Goal: Information Seeking & Learning: Learn about a topic

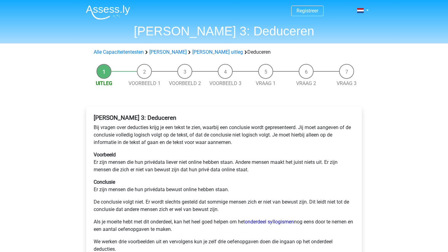
scroll to position [58, 0]
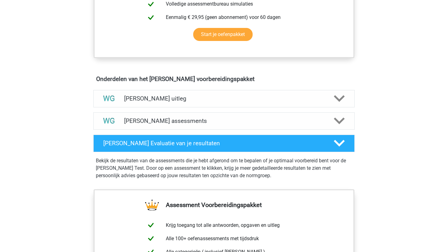
scroll to position [298, 0]
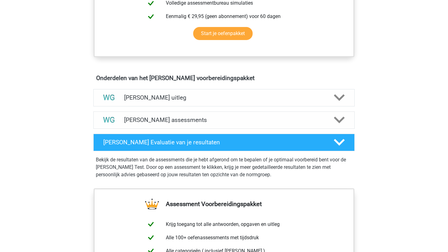
click at [179, 103] on div "[PERSON_NAME] uitleg" at bounding box center [223, 97] width 261 height 17
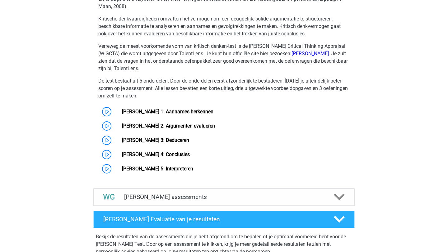
scroll to position [451, 0]
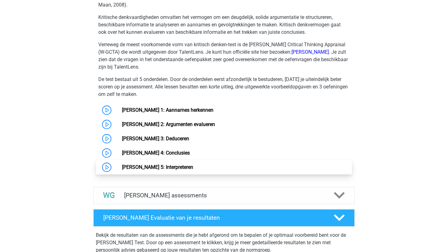
click at [182, 167] on link "[PERSON_NAME] 5: Interpreteren" at bounding box center [157, 167] width 71 height 6
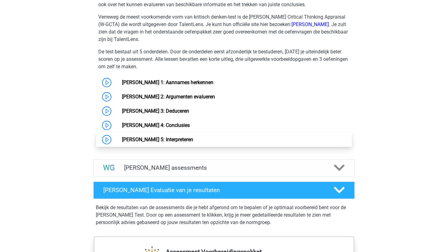
scroll to position [480, 0]
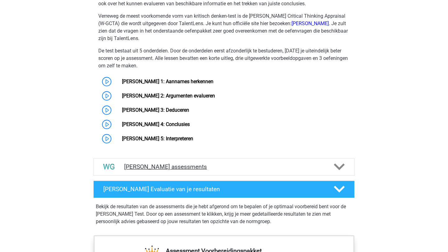
click at [185, 168] on h4 "[PERSON_NAME] assessments" at bounding box center [224, 167] width 200 height 7
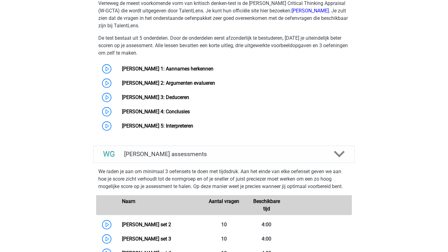
scroll to position [492, 0]
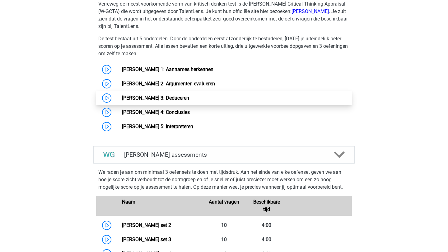
click at [166, 99] on link "Watson Glaser 3: Deduceren" at bounding box center [155, 98] width 67 height 6
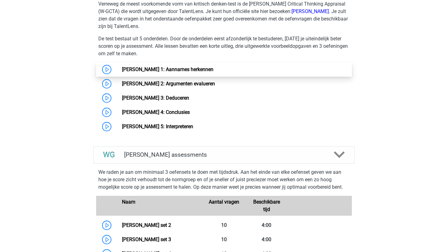
click at [194, 68] on link "[PERSON_NAME] 1: Aannames herkennen" at bounding box center [167, 70] width 91 height 6
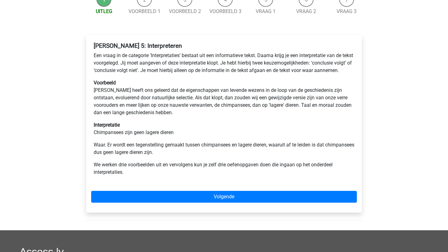
scroll to position [77, 0]
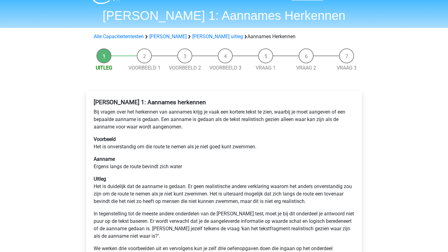
scroll to position [17, 0]
